Goal: Information Seeking & Learning: Learn about a topic

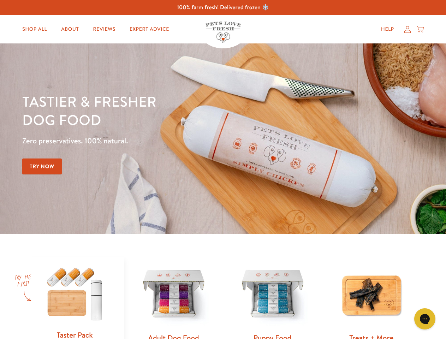
click at [223, 170] on div "Tastier & fresher dog food Zero preservatives. 100% natural. Try Now" at bounding box center [156, 138] width 268 height 93
click at [425, 319] on icon "Gorgias live chat" at bounding box center [425, 319] width 7 height 7
